Goal: Information Seeking & Learning: Learn about a topic

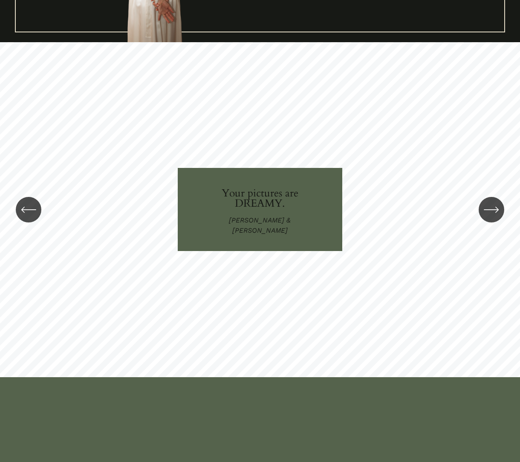
scroll to position [1148, 0]
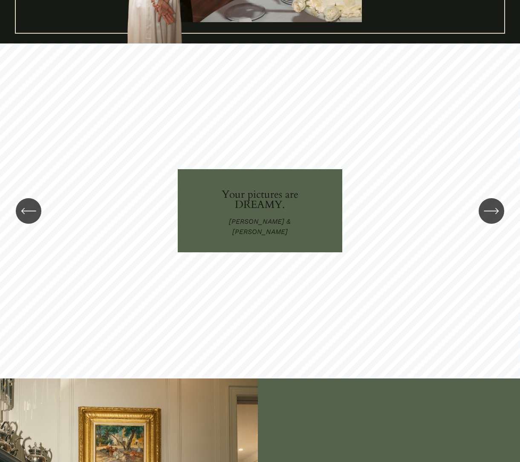
click at [494, 209] on icon "\a \a \a Next\a \a" at bounding box center [491, 210] width 15 height 15
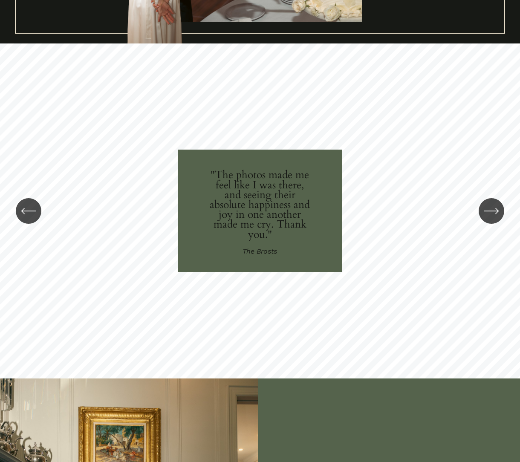
click at [494, 209] on icon "\a \a \a Next\a \a" at bounding box center [491, 210] width 15 height 15
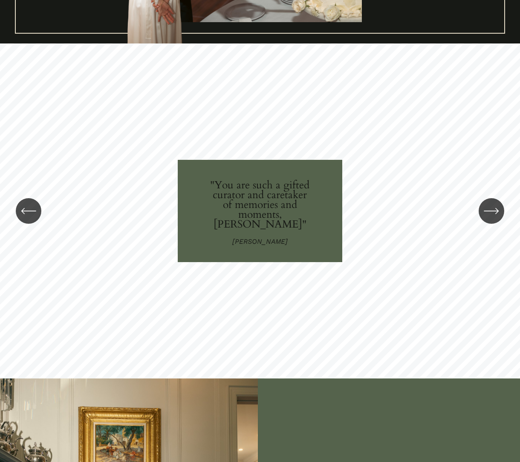
click at [494, 209] on icon "\a \a \a Next\a \a" at bounding box center [491, 210] width 15 height 15
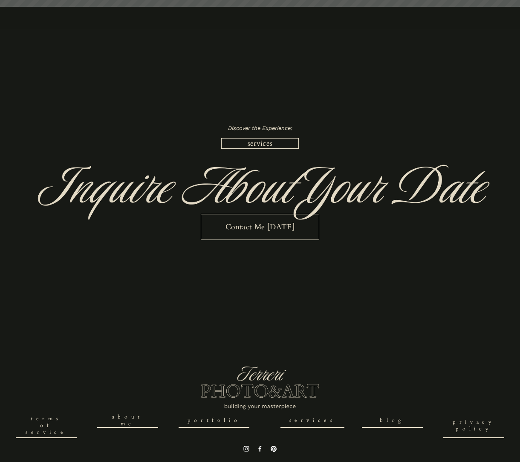
scroll to position [2141, 0]
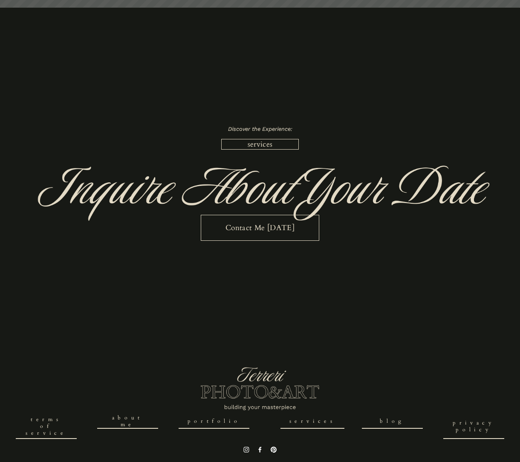
click at [309, 414] on link "services" at bounding box center [312, 421] width 64 height 14
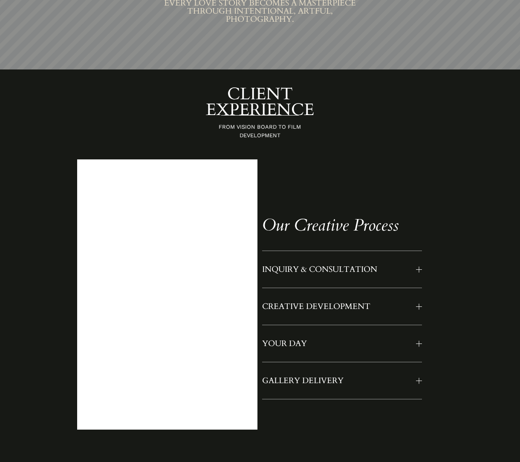
scroll to position [491, 0]
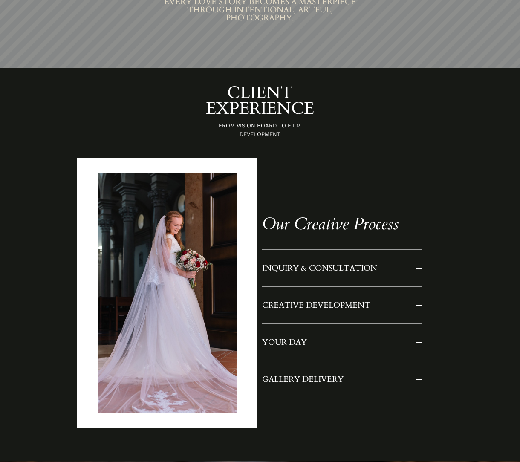
click at [420, 259] on button "INQUIRY & CONSULTATION" at bounding box center [342, 268] width 160 height 37
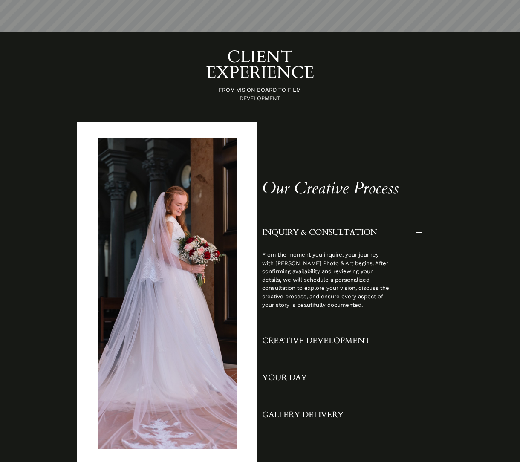
scroll to position [528, 0]
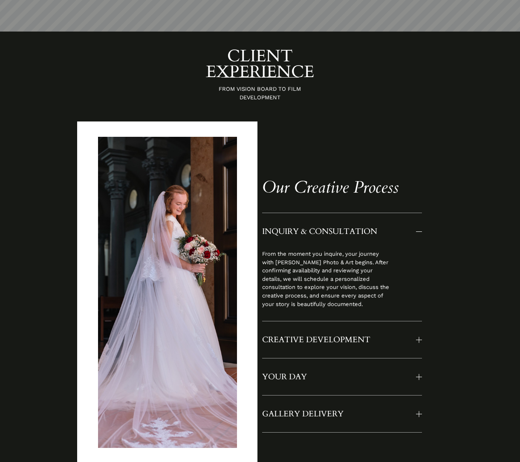
click at [415, 334] on span "CREATIVE DEVELOPMENT" at bounding box center [339, 339] width 154 height 11
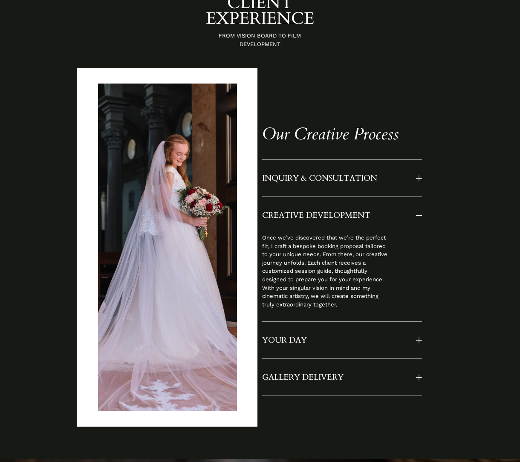
scroll to position [582, 0]
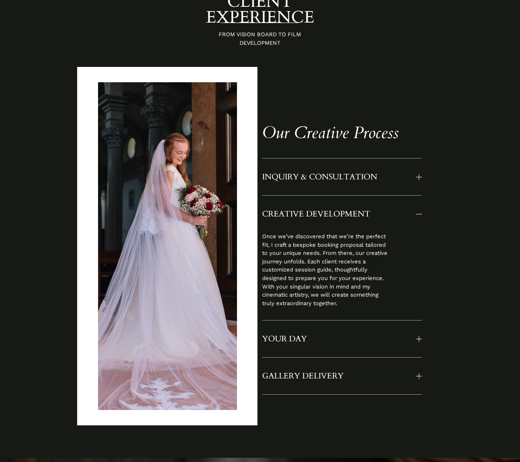
click at [418, 336] on div at bounding box center [419, 339] width 6 height 6
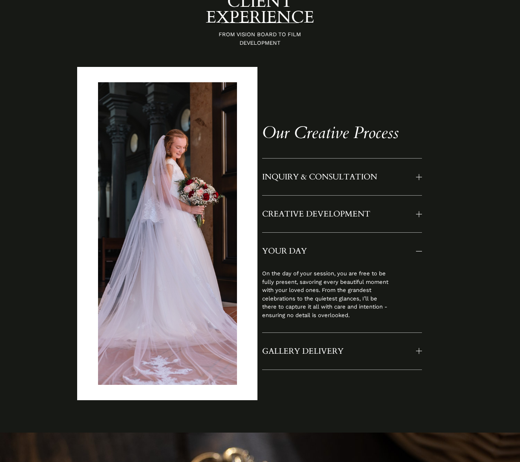
click at [418, 348] on div at bounding box center [419, 351] width 6 height 6
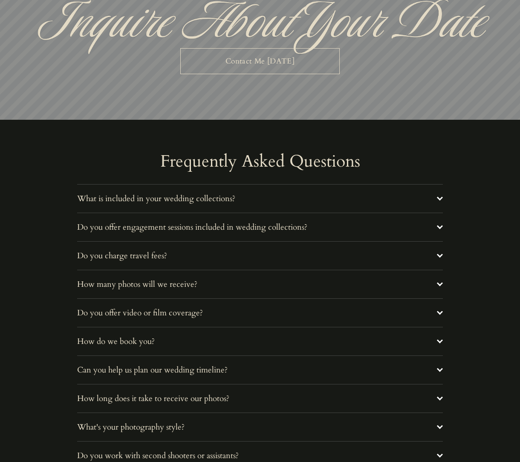
scroll to position [2665, 0]
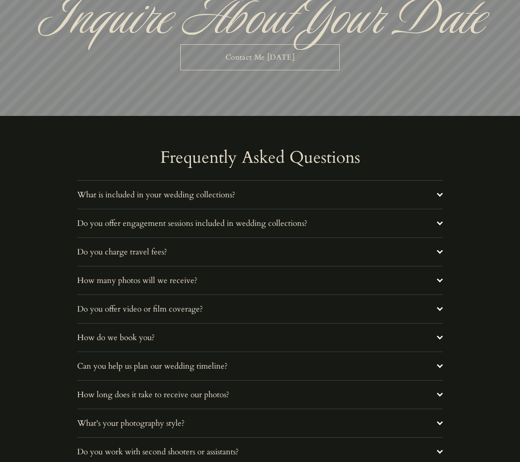
click at [442, 191] on div at bounding box center [440, 194] width 6 height 6
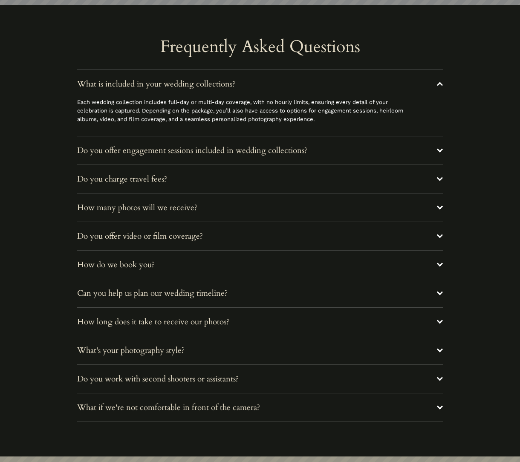
scroll to position [2776, 0]
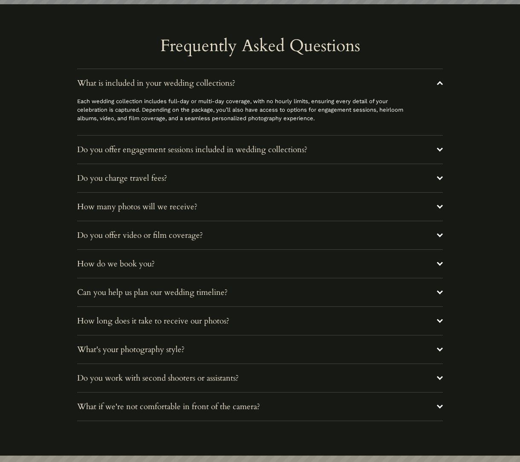
click at [441, 146] on div at bounding box center [440, 149] width 6 height 6
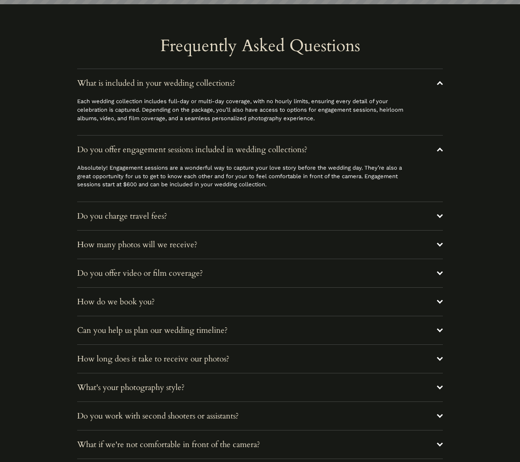
click at [436, 211] on span "Do you charge travel fees?" at bounding box center [256, 216] width 359 height 11
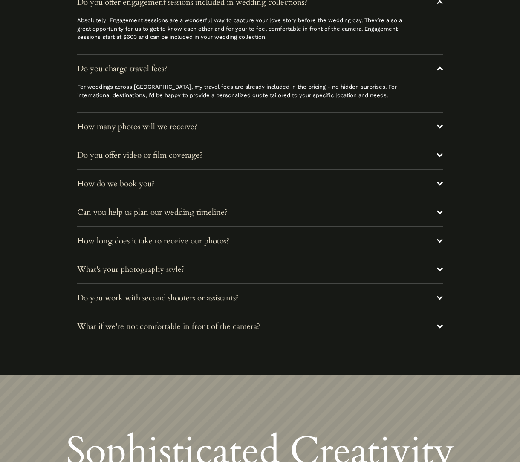
scroll to position [2927, 0]
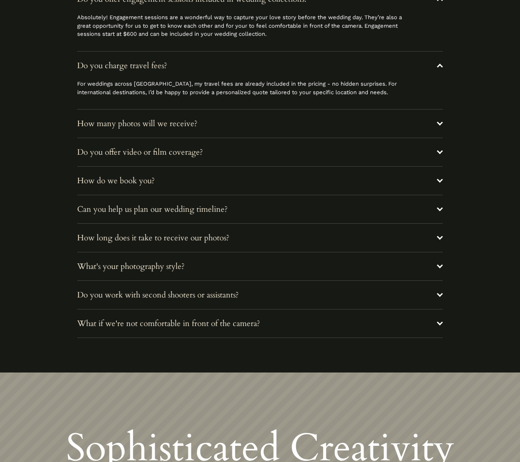
click at [439, 120] on div at bounding box center [440, 123] width 6 height 6
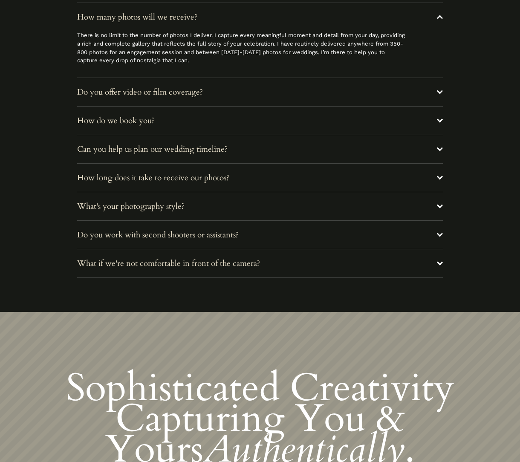
scroll to position [3035, 0]
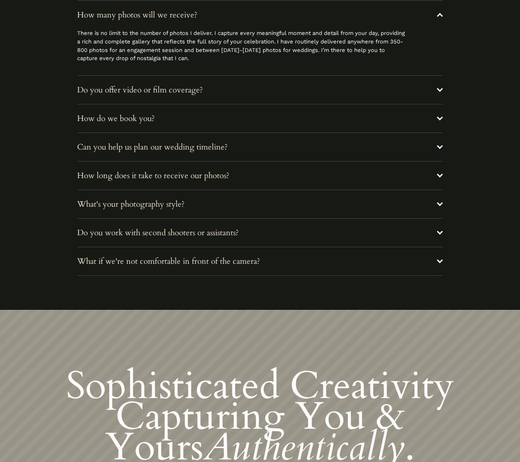
click at [439, 86] on div at bounding box center [440, 89] width 6 height 6
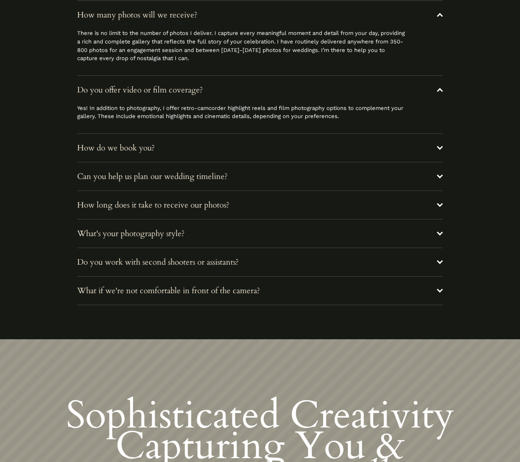
click at [437, 144] on div at bounding box center [440, 147] width 6 height 6
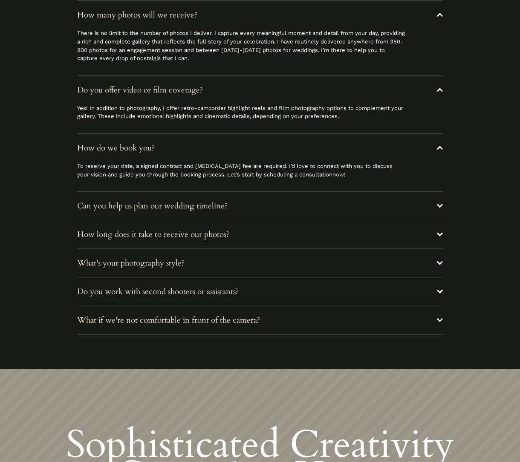
click at [438, 202] on div at bounding box center [440, 205] width 6 height 6
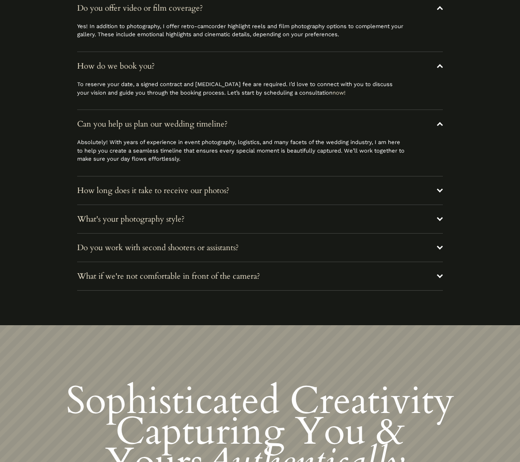
scroll to position [3118, 0]
click at [439, 215] on div at bounding box center [440, 218] width 6 height 6
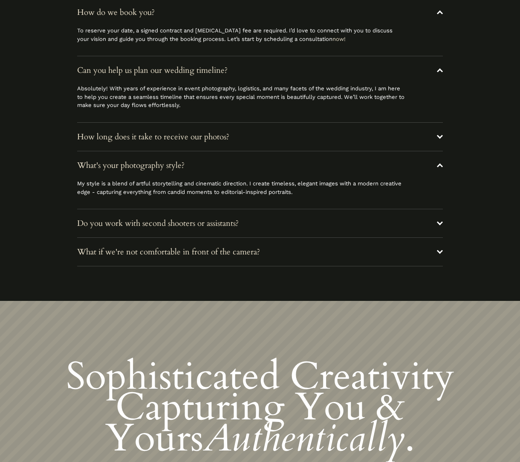
scroll to position [3175, 0]
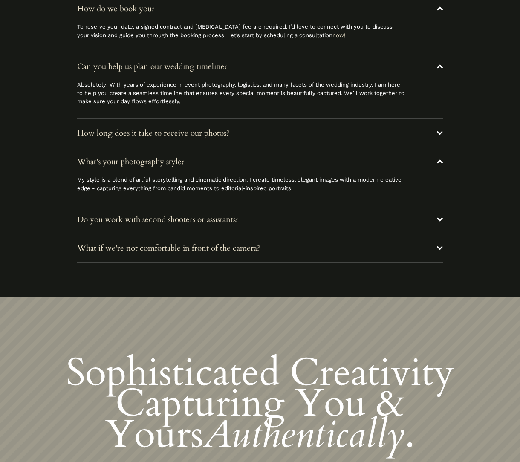
click at [437, 216] on div at bounding box center [440, 219] width 6 height 6
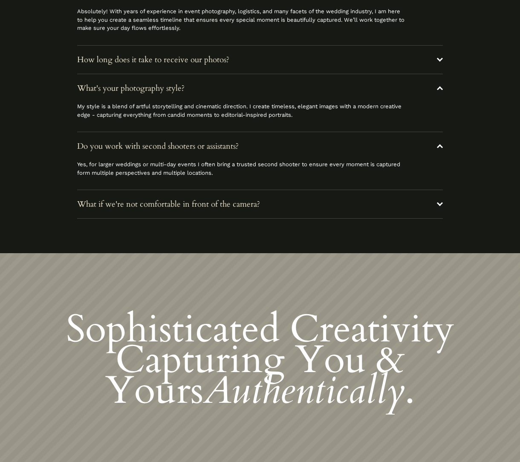
scroll to position [3250, 0]
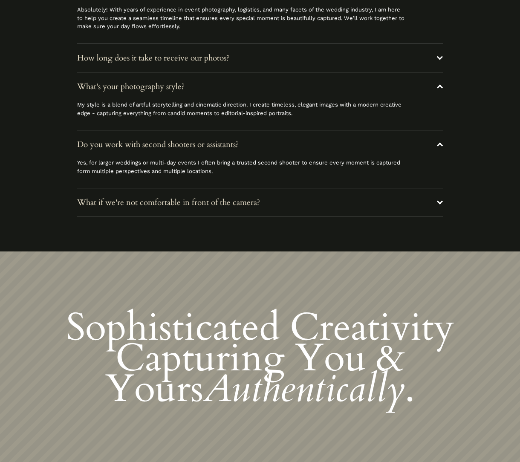
click at [438, 199] on div at bounding box center [440, 202] width 6 height 6
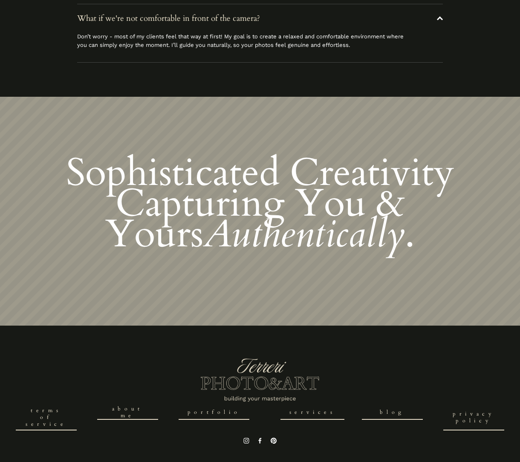
scroll to position [3433, 0]
click at [388, 406] on link "blog" at bounding box center [392, 413] width 61 height 14
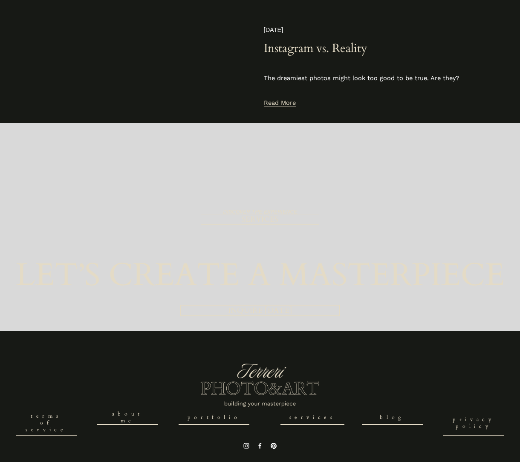
scroll to position [912, 0]
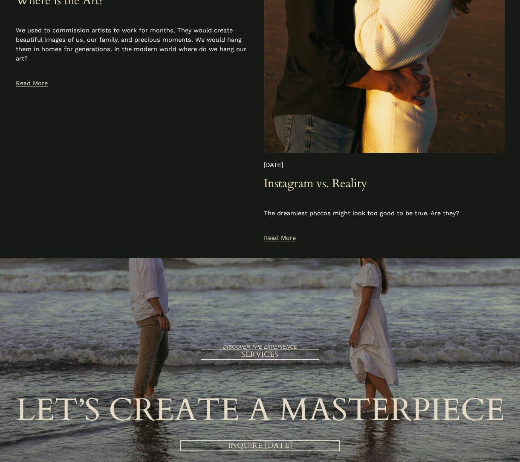
click at [288, 234] on link "Read More" at bounding box center [280, 239] width 32 height 10
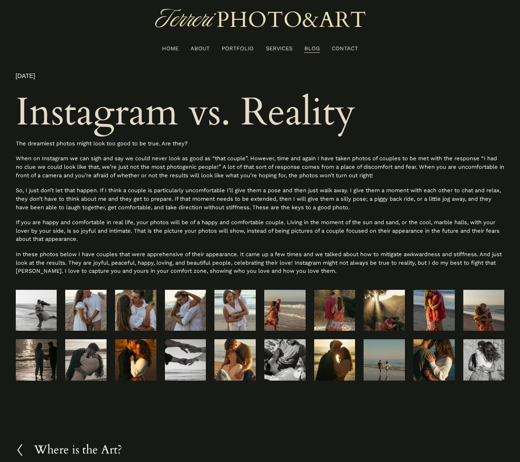
click at [183, 359] on img at bounding box center [185, 360] width 41 height 62
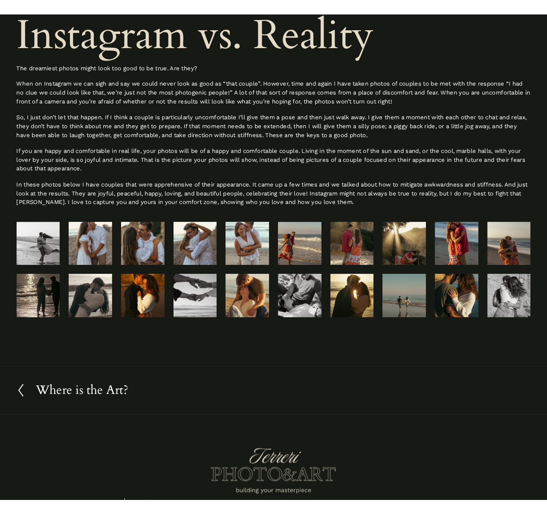
scroll to position [93, 0]
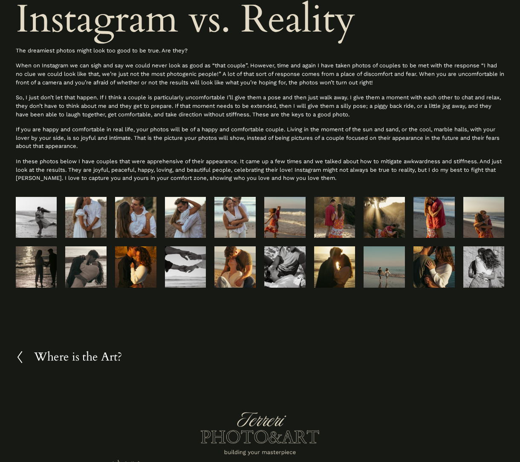
click at [24, 354] on div at bounding box center [25, 357] width 18 height 14
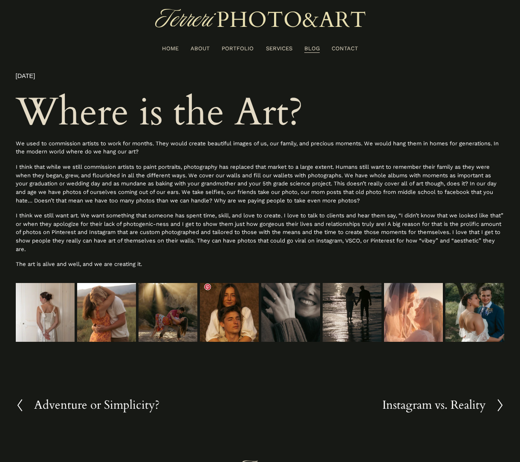
click at [237, 313] on img at bounding box center [229, 327] width 59 height 88
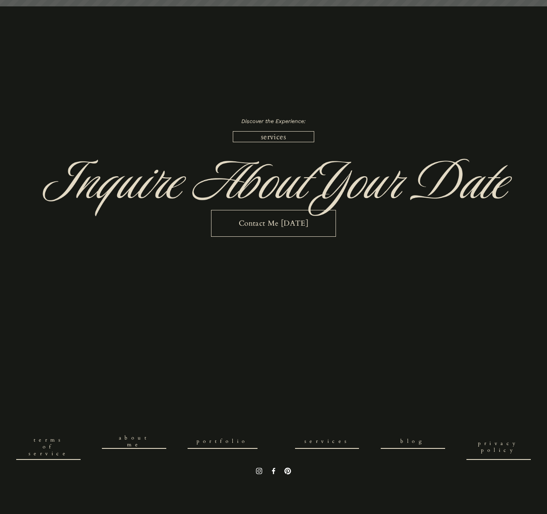
scroll to position [2314, 0]
click at [317, 439] on link "services" at bounding box center [327, 442] width 64 height 14
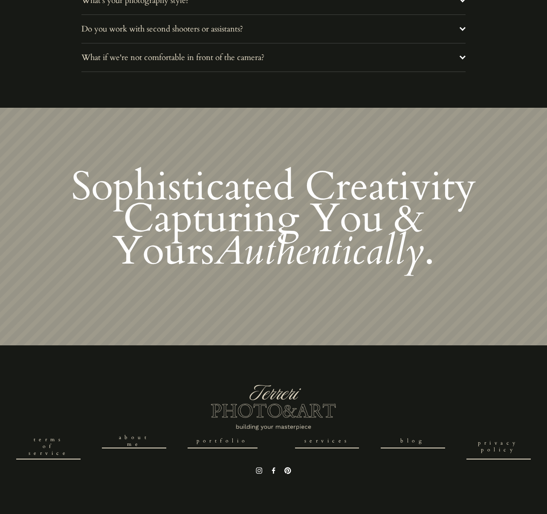
scroll to position [3098, 0]
